Goal: Check status: Check status

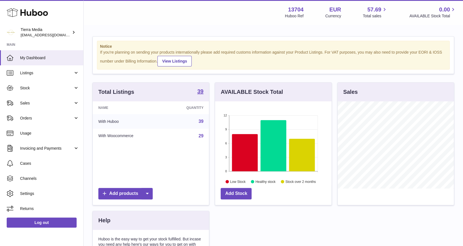
scroll to position [87, 116]
drag, startPoint x: 0, startPoint y: 0, endPoint x: 44, endPoint y: 102, distance: 111.0
click at [44, 102] on span "Sales" at bounding box center [46, 102] width 53 height 5
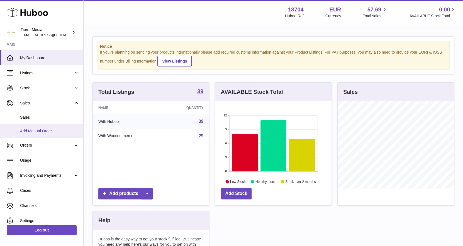
scroll to position [0, 0]
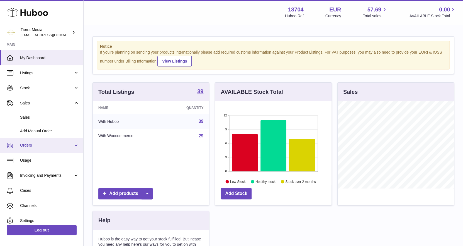
click at [36, 146] on span "Orders" at bounding box center [46, 144] width 53 height 5
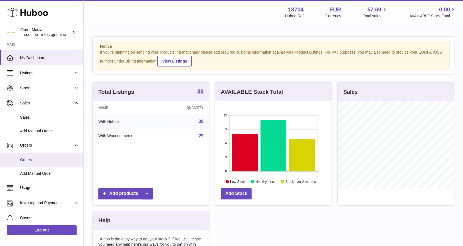
click at [32, 157] on span "Orders" at bounding box center [49, 159] width 59 height 5
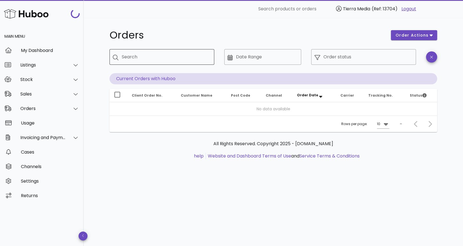
click at [178, 56] on input "Search" at bounding box center [166, 56] width 88 height 9
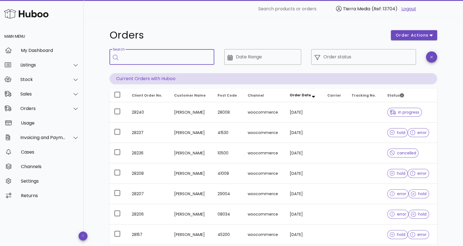
paste input "*****"
type input "*****"
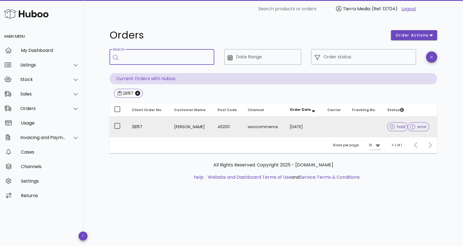
click at [359, 126] on td at bounding box center [365, 126] width 36 height 20
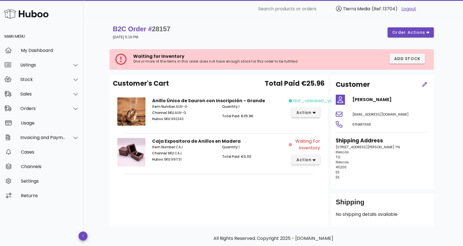
click at [207, 190] on div "Customer's Cart Total Paid €25.96 Anillo Único de Sauron con Inscripción - Gran…" at bounding box center [219, 150] width 219 height 151
drag, startPoint x: 40, startPoint y: 50, endPoint x: 47, endPoint y: 50, distance: 7.2
click at [40, 50] on div "My Dashboard" at bounding box center [50, 50] width 58 height 5
